Goal: Navigation & Orientation: Find specific page/section

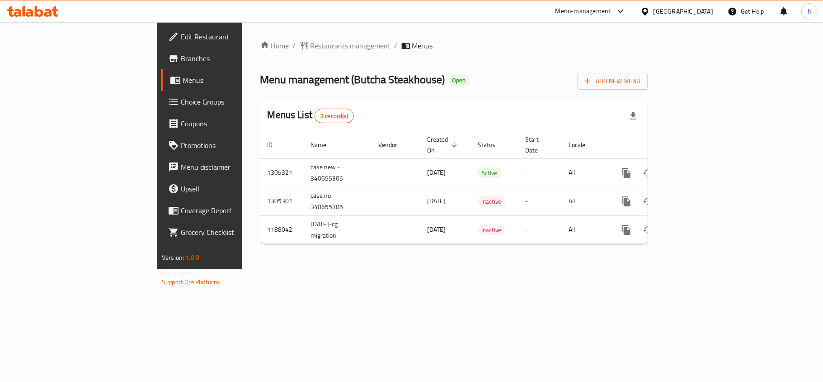
click at [161, 71] on link "Menus" at bounding box center [228, 80] width 134 height 22
click at [181, 60] on span "Branches" at bounding box center [234, 58] width 107 height 11
click at [611, 9] on div "Menu-management" at bounding box center [584, 11] width 56 height 11
click at [600, 98] on div "Restaurant-Management" at bounding box center [577, 100] width 71 height 10
